Goal: Task Accomplishment & Management: Use online tool/utility

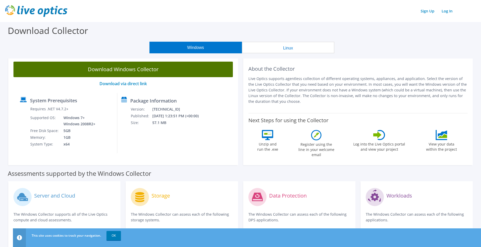
click at [124, 69] on link "Download Windows Collector" at bounding box center [122, 70] width 219 height 16
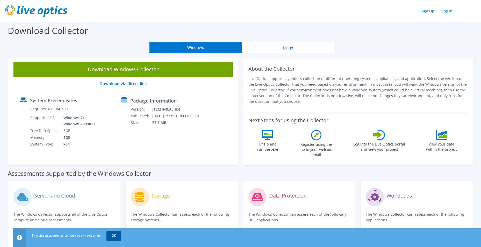
click at [114, 236] on link "OK" at bounding box center [113, 235] width 14 height 9
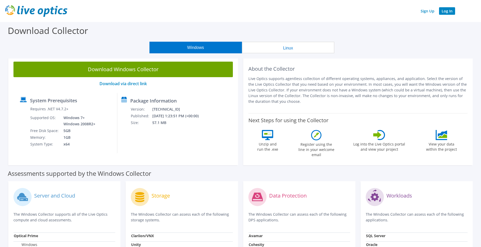
click at [448, 12] on link "Log In" at bounding box center [447, 11] width 16 height 8
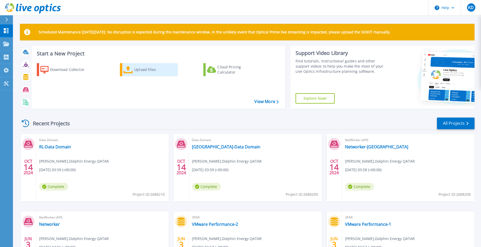
click at [151, 69] on div "Upload Files" at bounding box center [154, 69] width 41 height 10
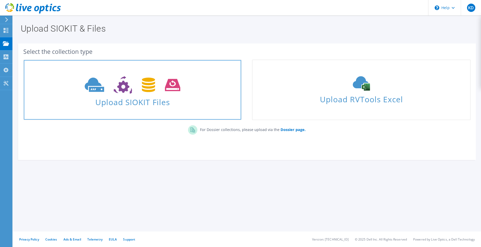
click at [129, 99] on span "Upload SIOKIT Files" at bounding box center [132, 100] width 217 height 11
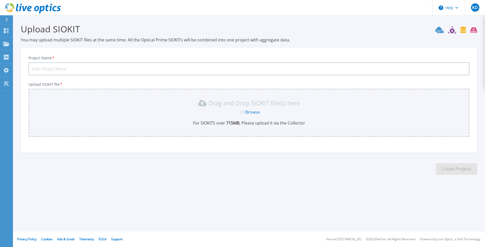
click at [62, 66] on input "Project Name *" at bounding box center [248, 68] width 441 height 13
type input "DO3PAR"
click at [251, 112] on link "Browse" at bounding box center [252, 112] width 14 height 6
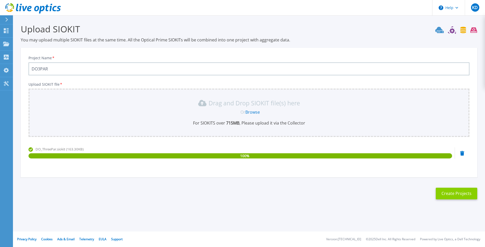
click at [449, 193] on button "Create Projects" at bounding box center [455, 194] width 41 height 12
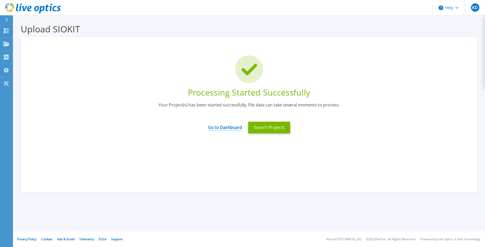
click at [226, 128] on link "Go to Dashboard" at bounding box center [225, 126] width 34 height 10
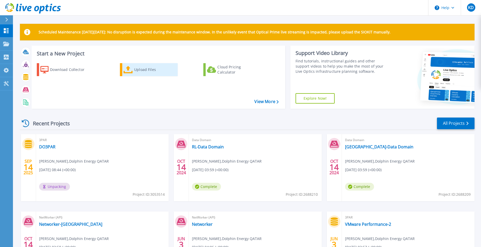
click at [141, 69] on div "Upload Files" at bounding box center [154, 69] width 41 height 10
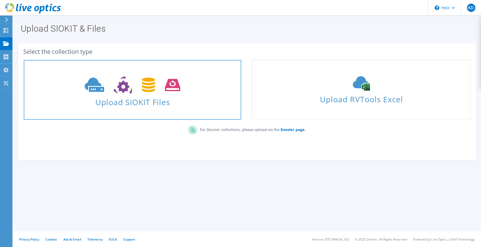
click at [114, 88] on icon at bounding box center [133, 85] width 96 height 18
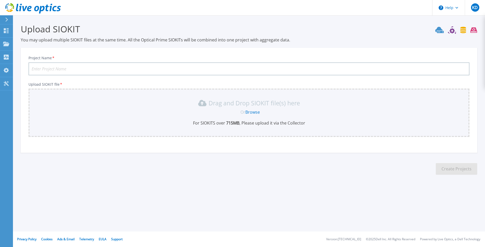
click at [62, 68] on input "Project Name *" at bounding box center [248, 68] width 441 height 13
type input "RL3PAR"
click at [255, 111] on link "Browse" at bounding box center [252, 112] width 14 height 6
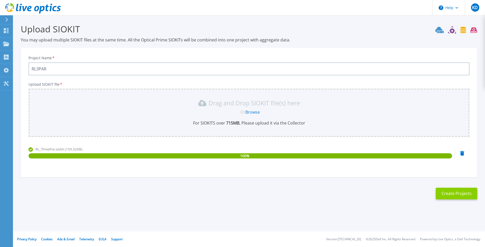
click at [458, 194] on button "Create Projects" at bounding box center [455, 194] width 41 height 12
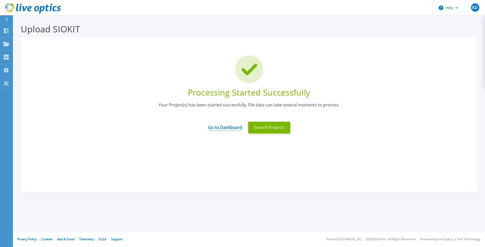
click at [220, 126] on link "Go to Dashboard" at bounding box center [225, 126] width 34 height 10
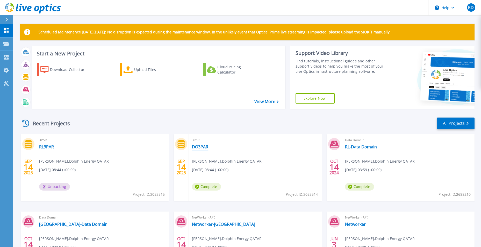
click at [197, 147] on link "DO3PAR" at bounding box center [200, 146] width 16 height 5
click at [49, 147] on link "RL3PAR" at bounding box center [46, 146] width 15 height 5
